Goal: Find specific page/section: Find specific page/section

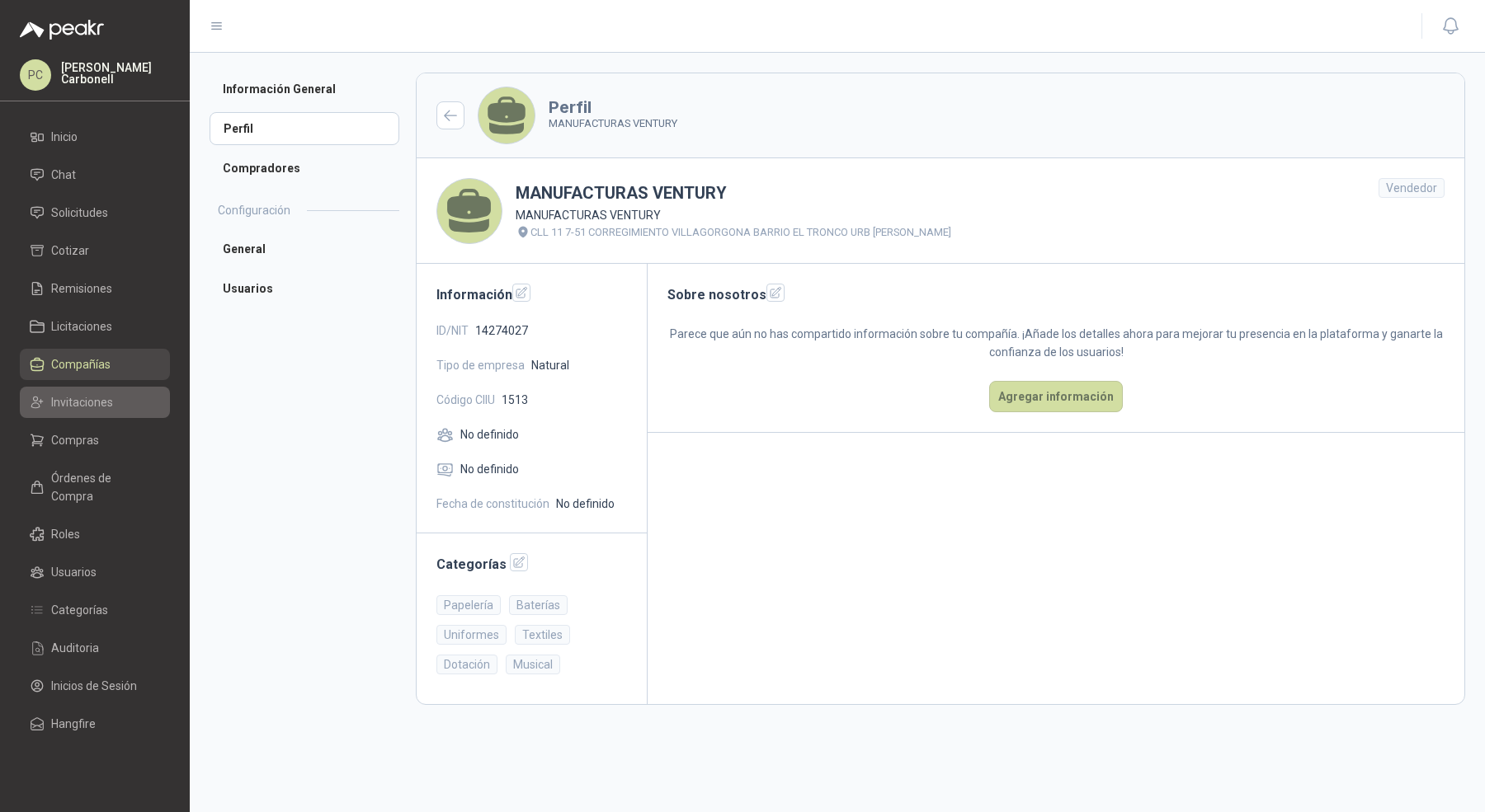
click at [119, 399] on li "Invitaciones" at bounding box center [95, 401] width 130 height 18
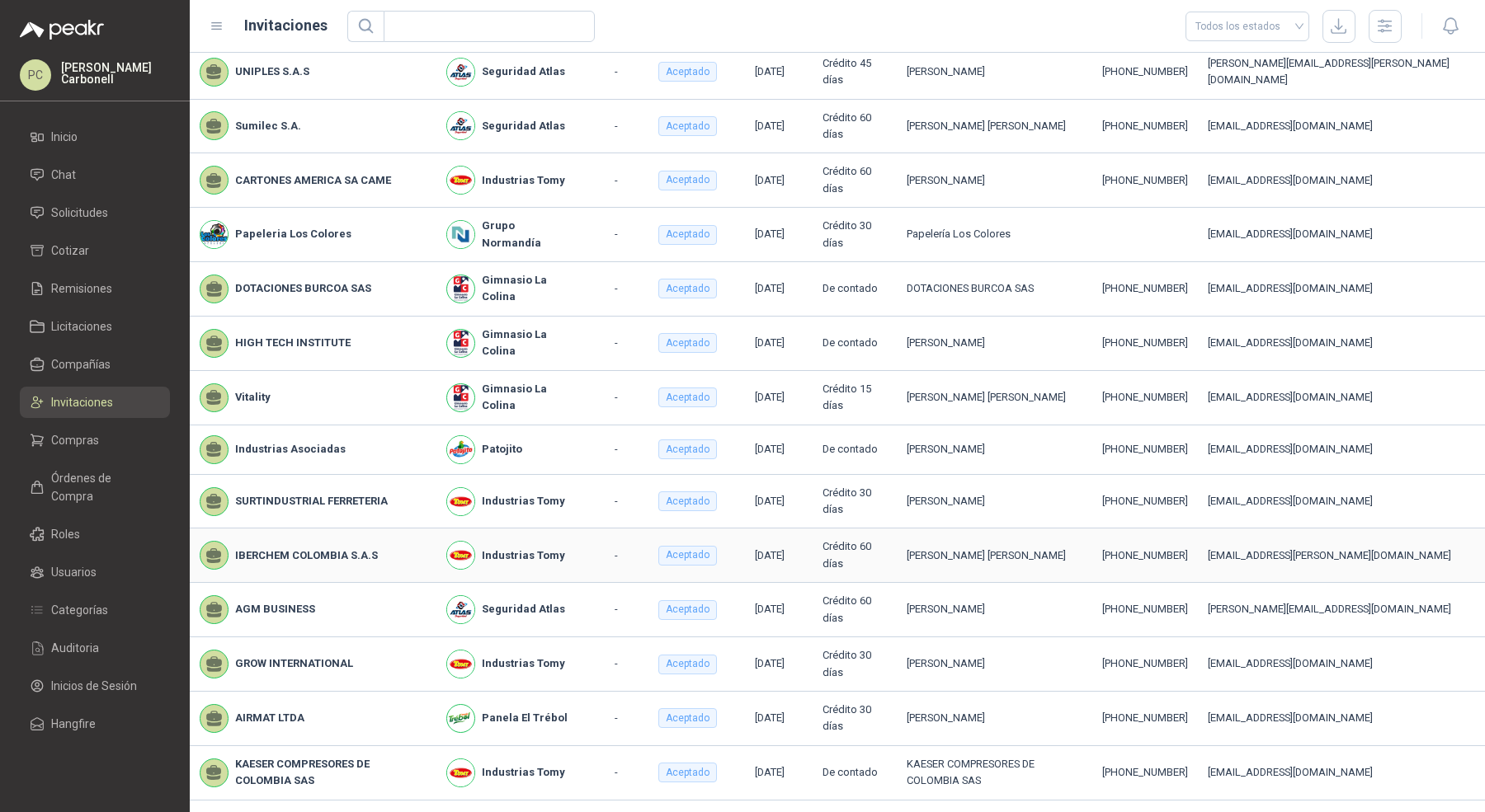
scroll to position [156, 0]
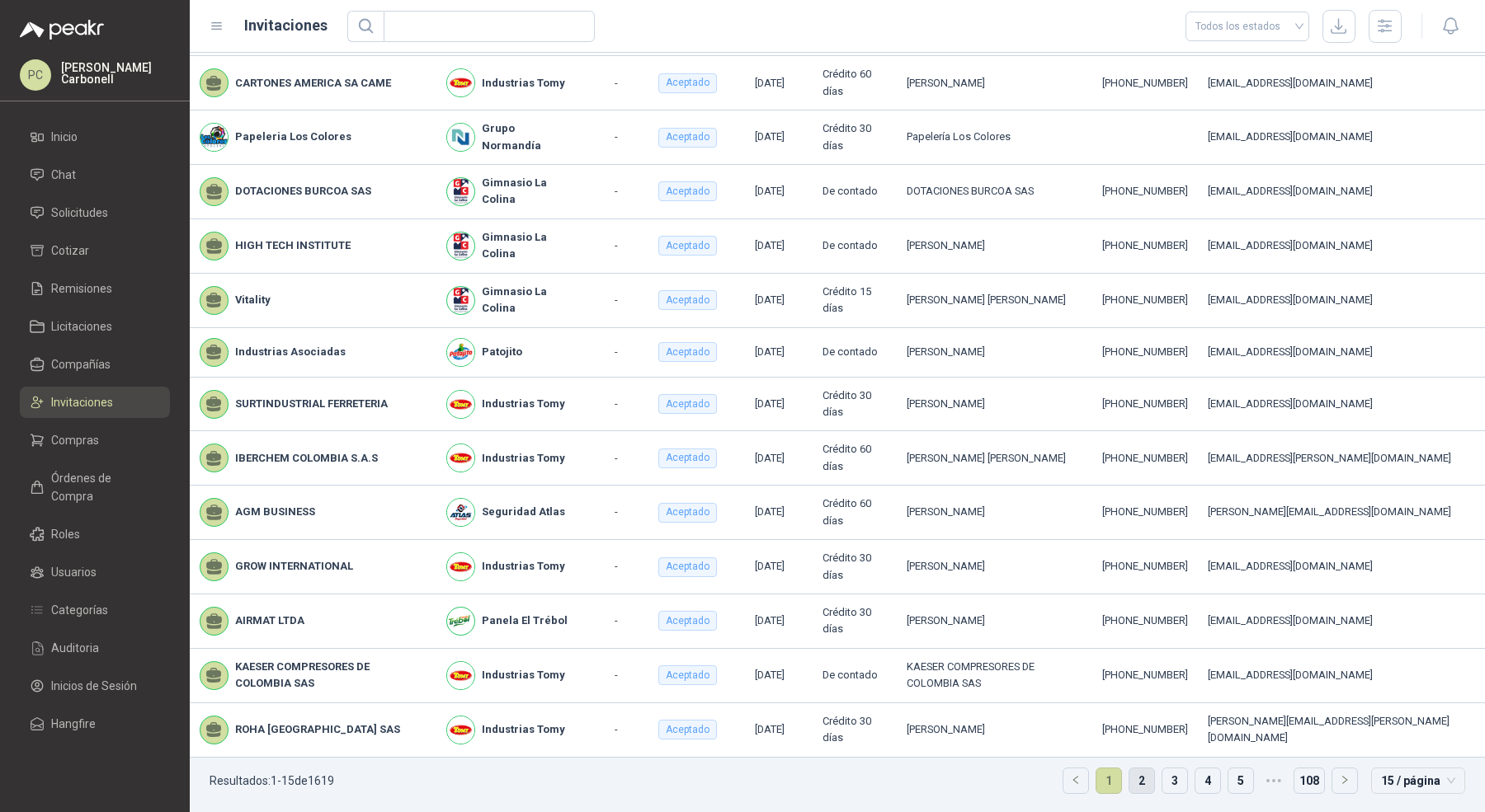
click at [1138, 783] on link "2" at bounding box center [1141, 780] width 25 height 25
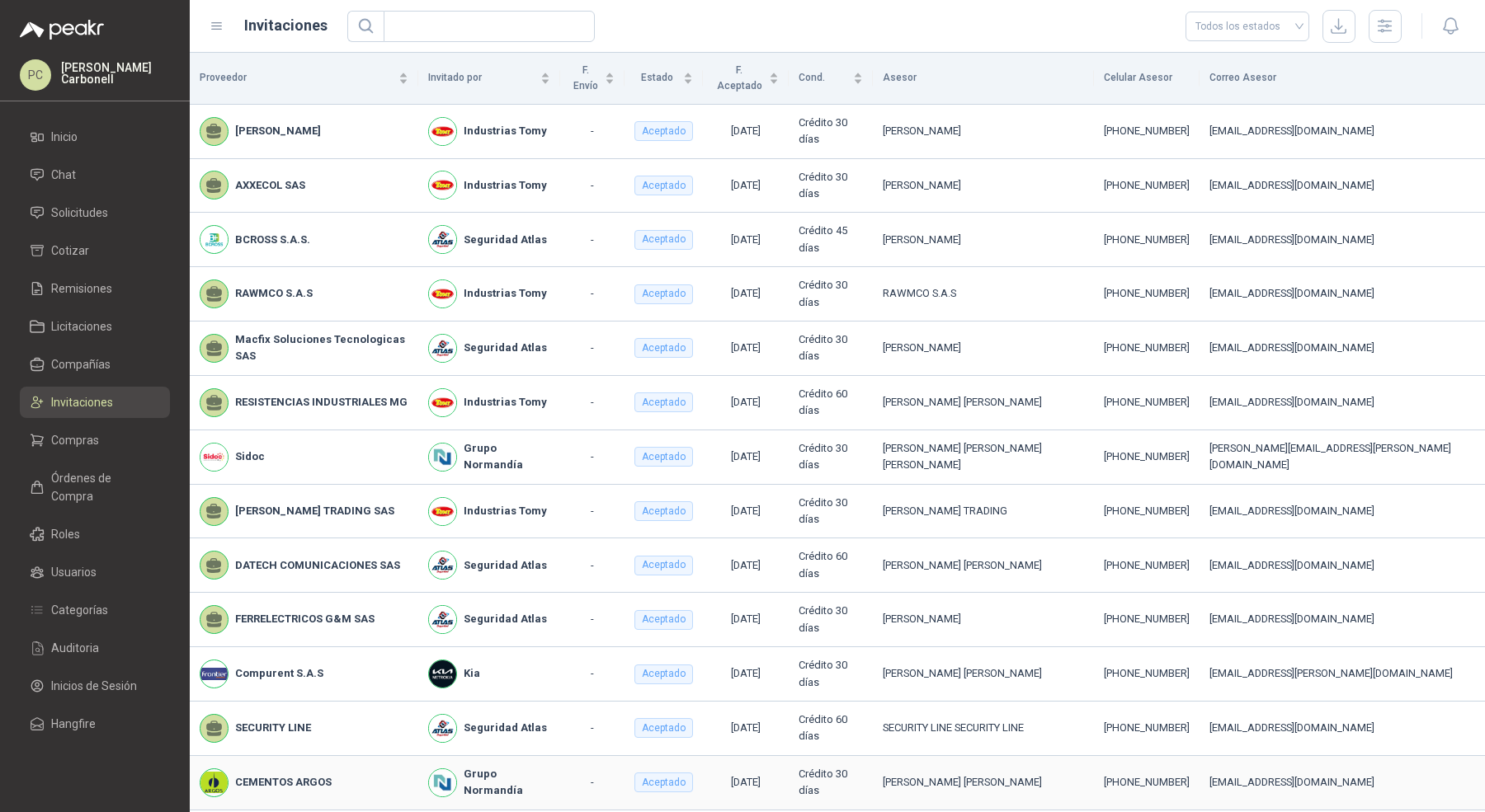
scroll to position [70, 0]
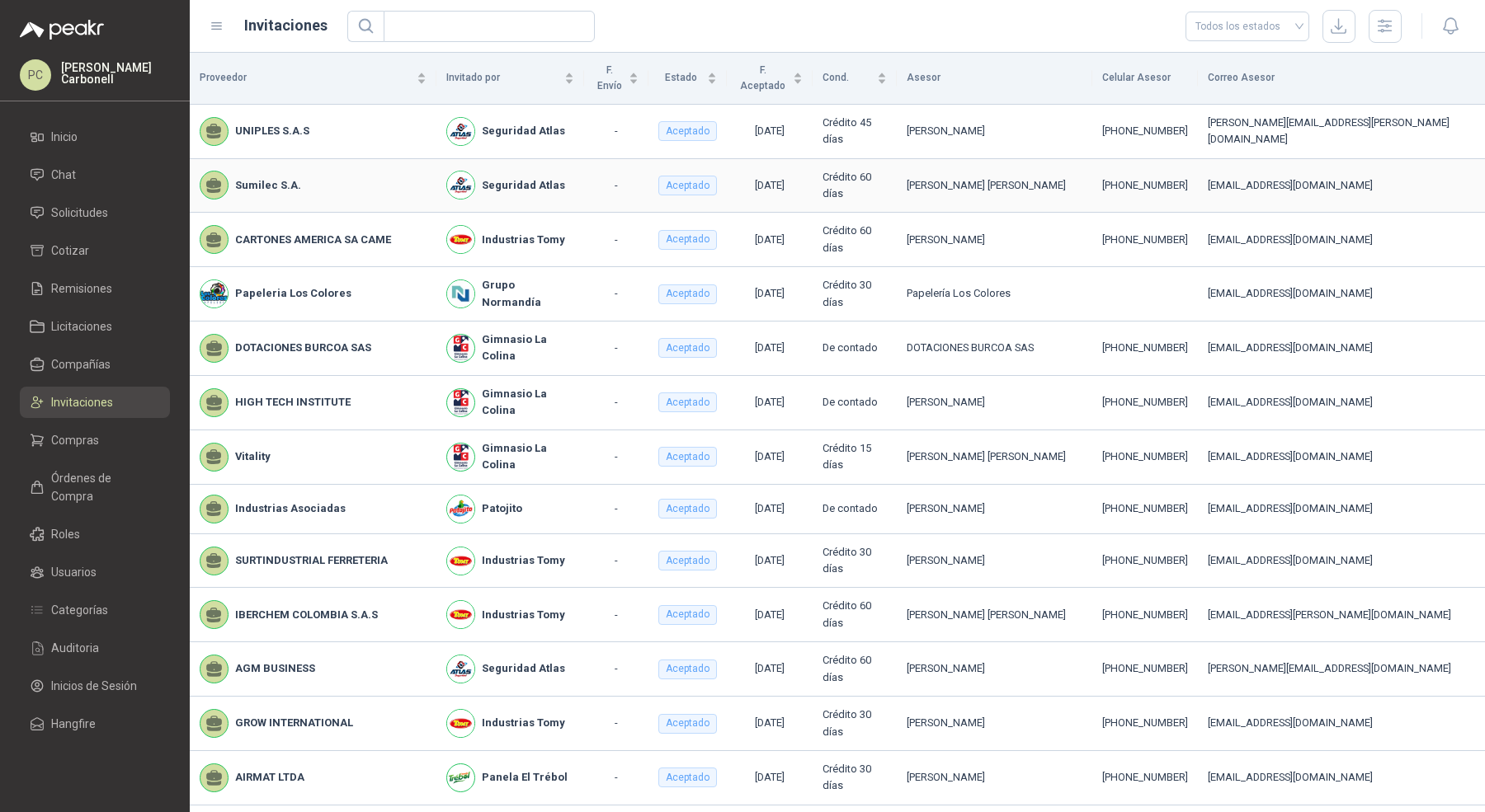
scroll to position [30, 0]
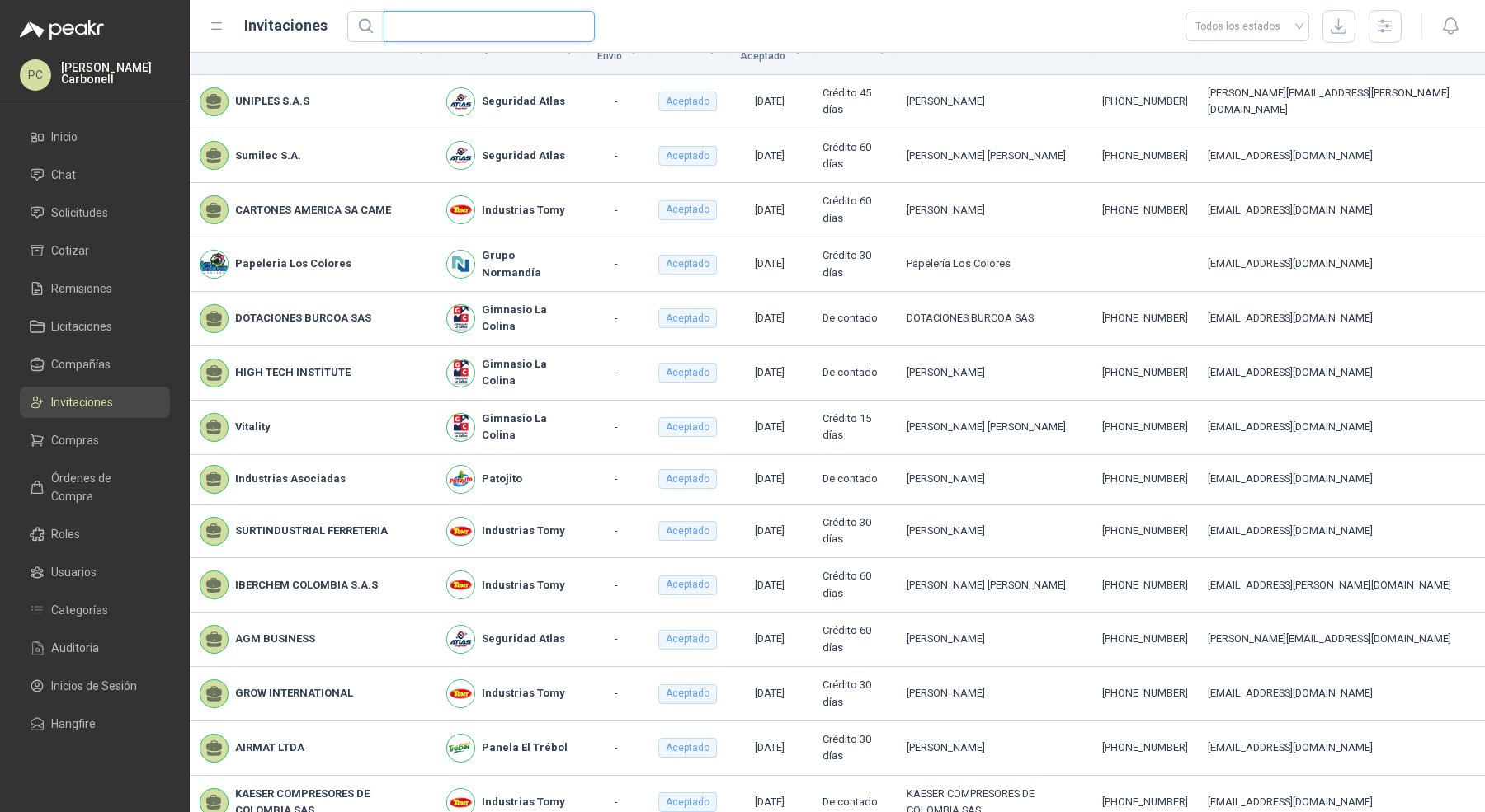
click at [425, 22] on input "text" at bounding box center [482, 26] width 178 height 30
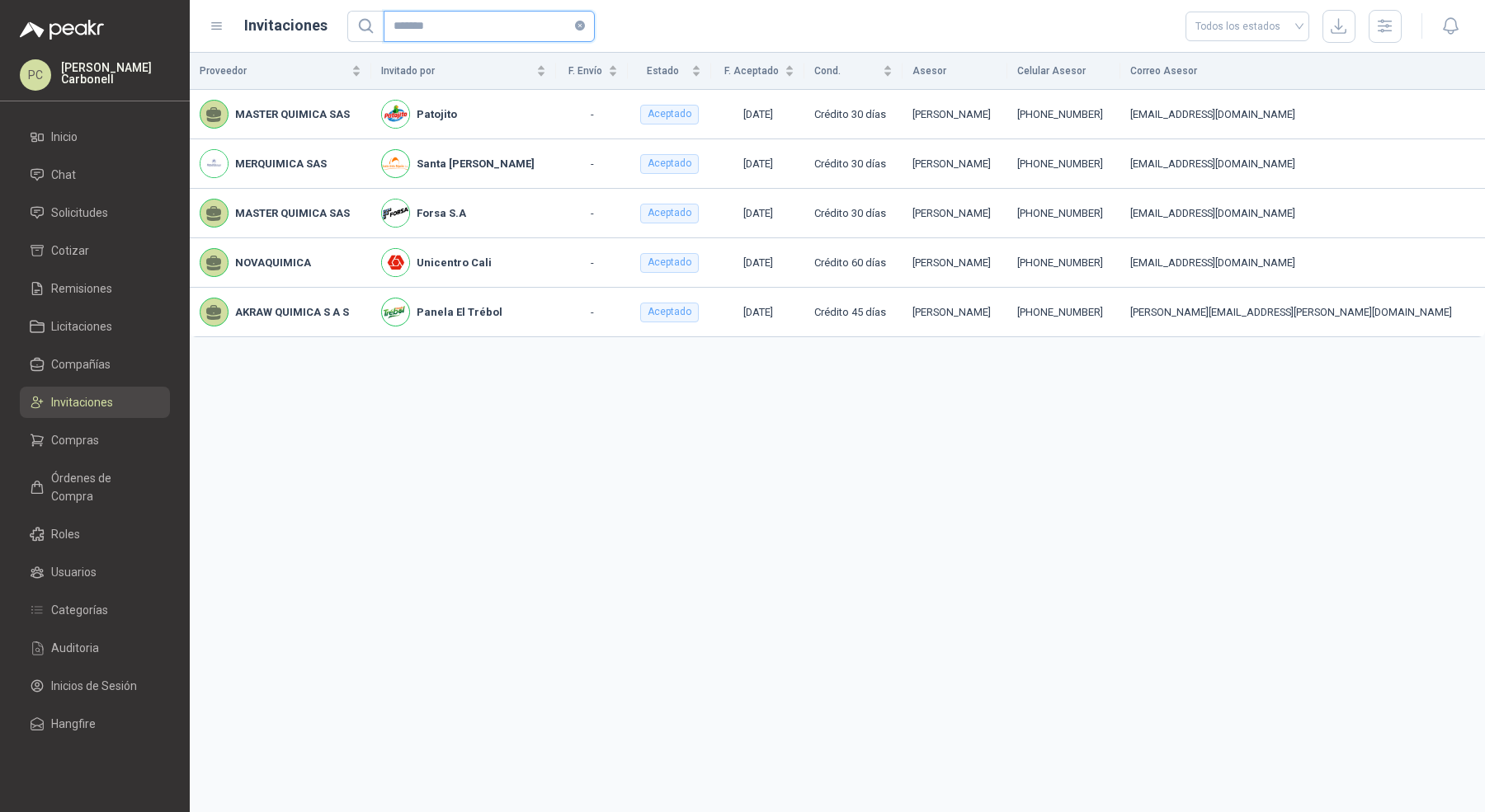
click at [425, 22] on input "*******" at bounding box center [482, 26] width 178 height 30
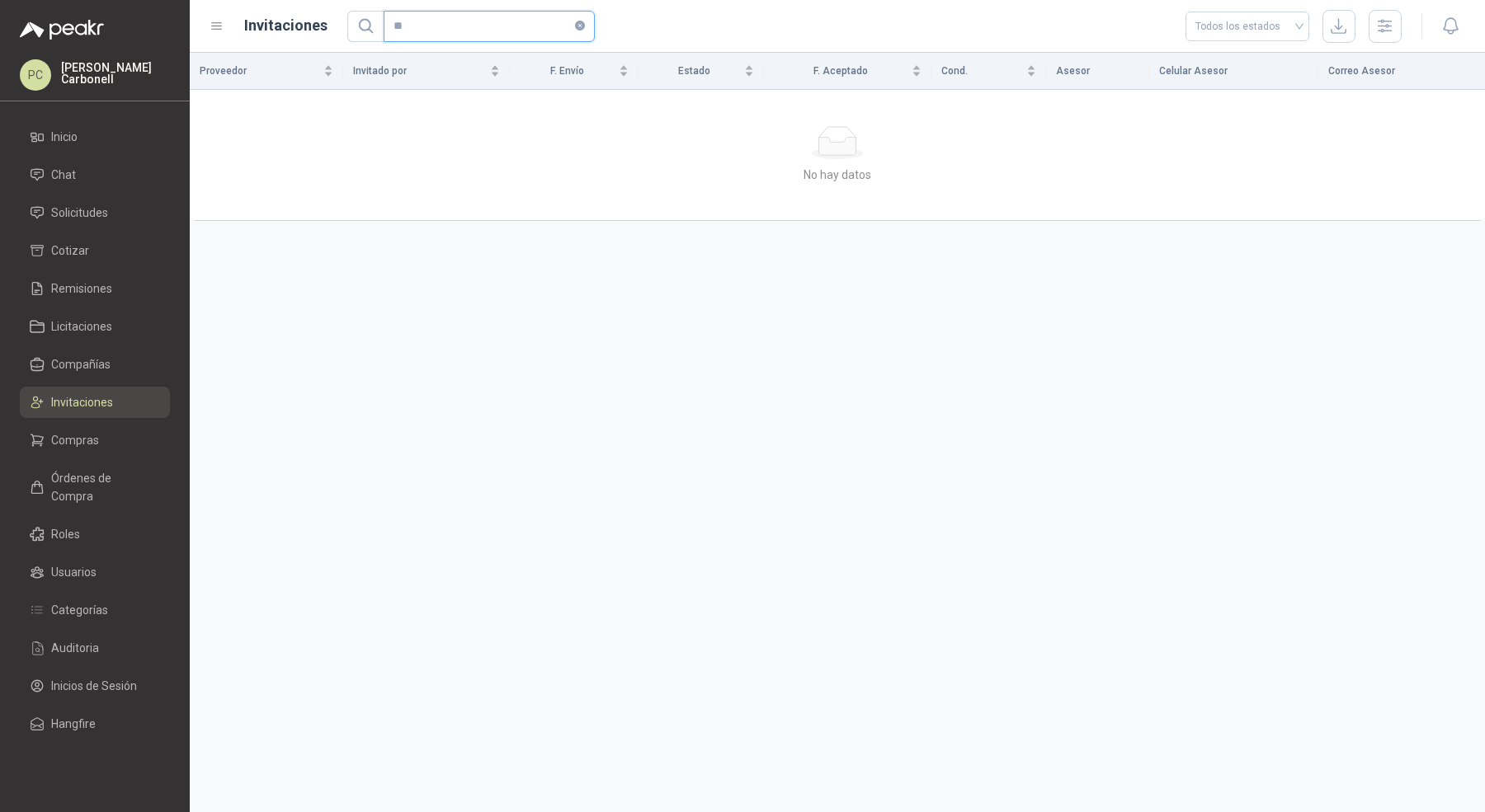
type input "*"
